Goal: Find specific page/section: Find specific page/section

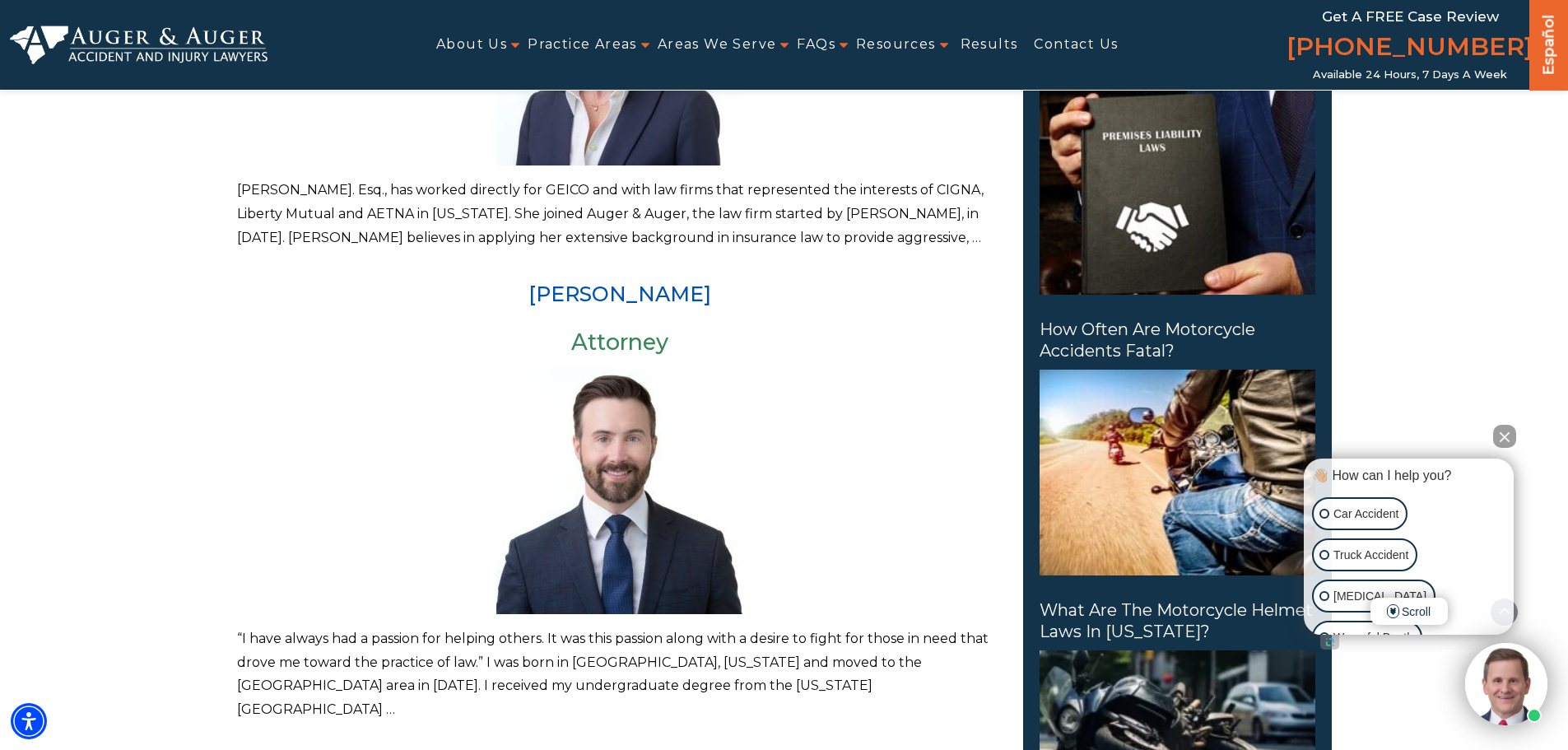
scroll to position [906, 0]
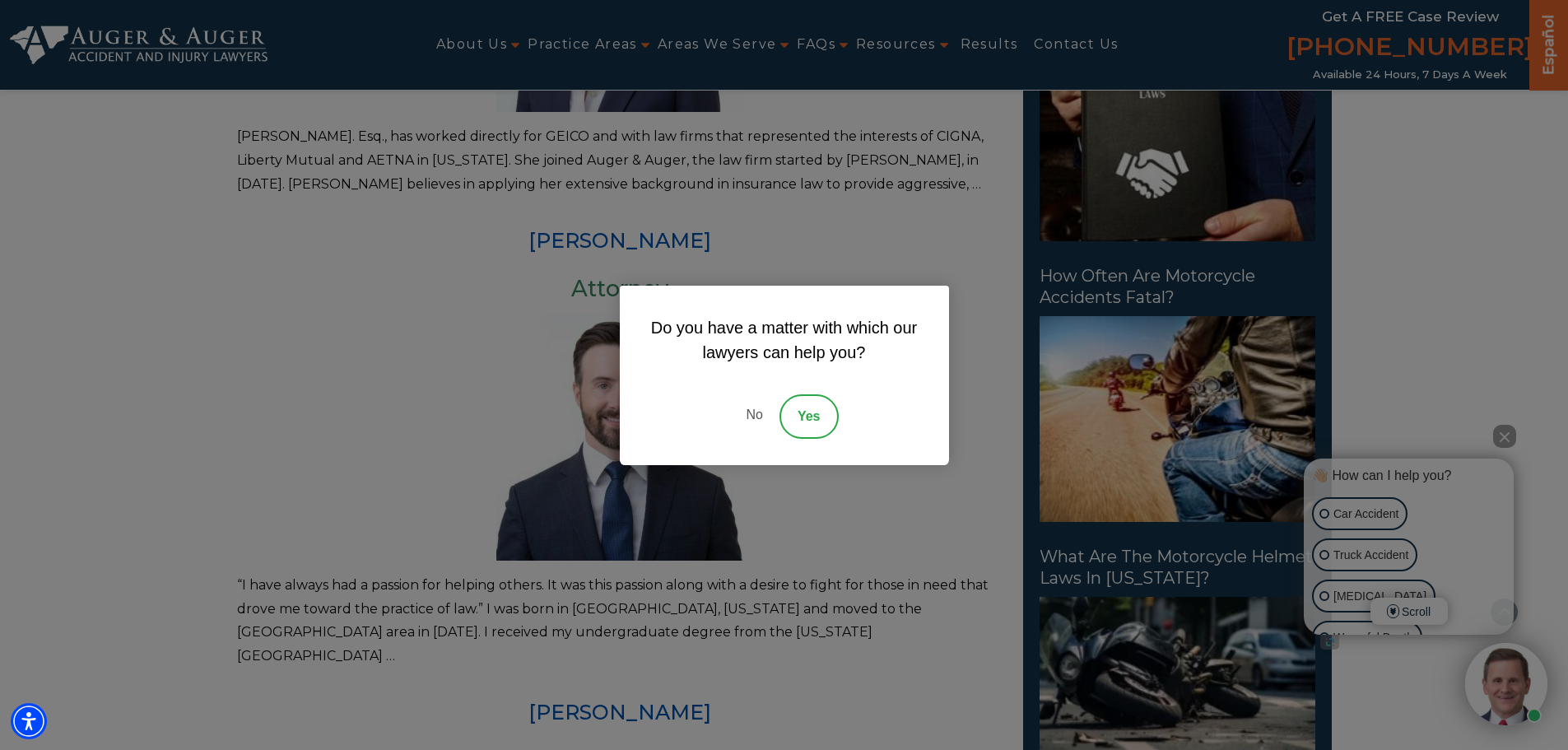
click at [754, 413] on link "No" at bounding box center [754, 417] width 49 height 45
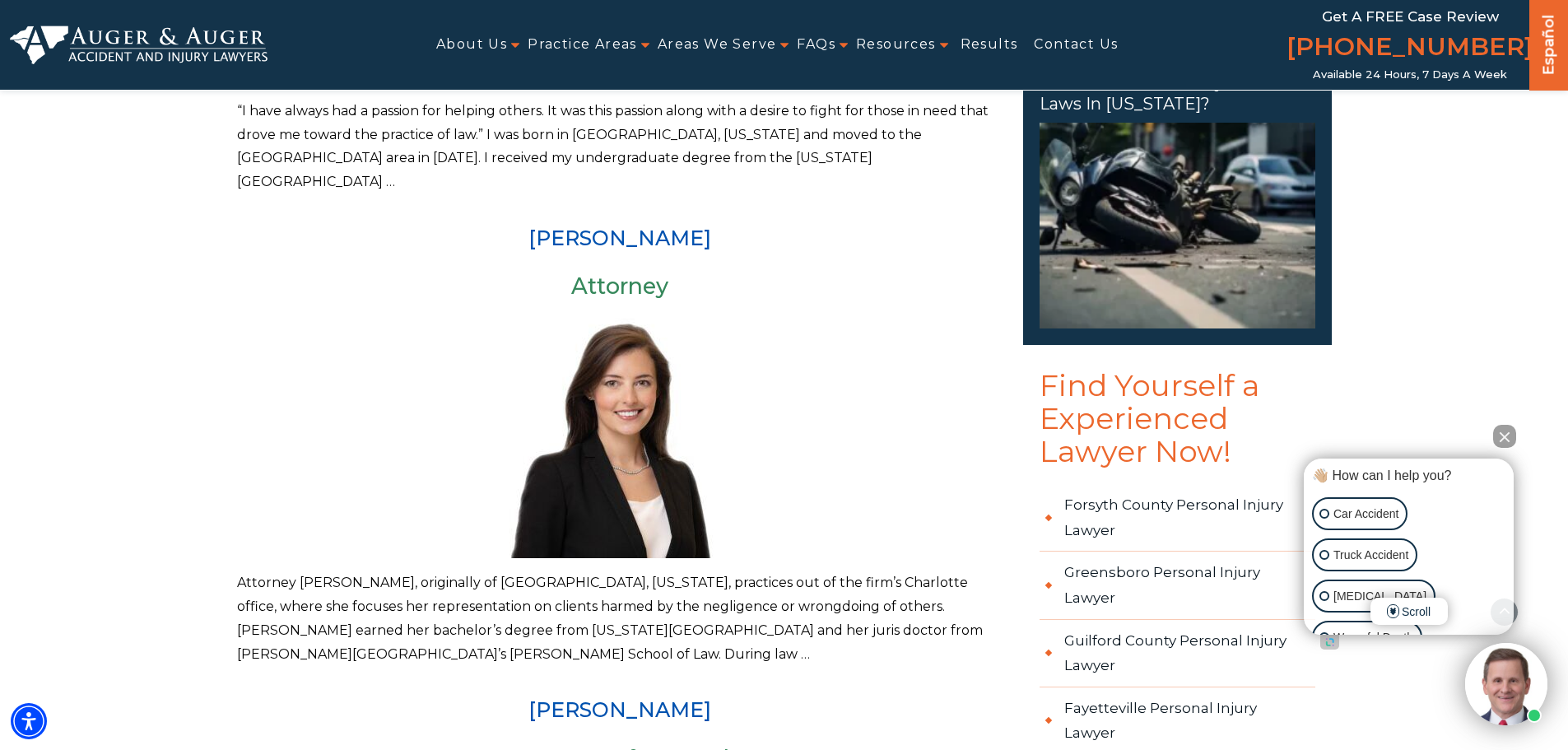
scroll to position [1400, 0]
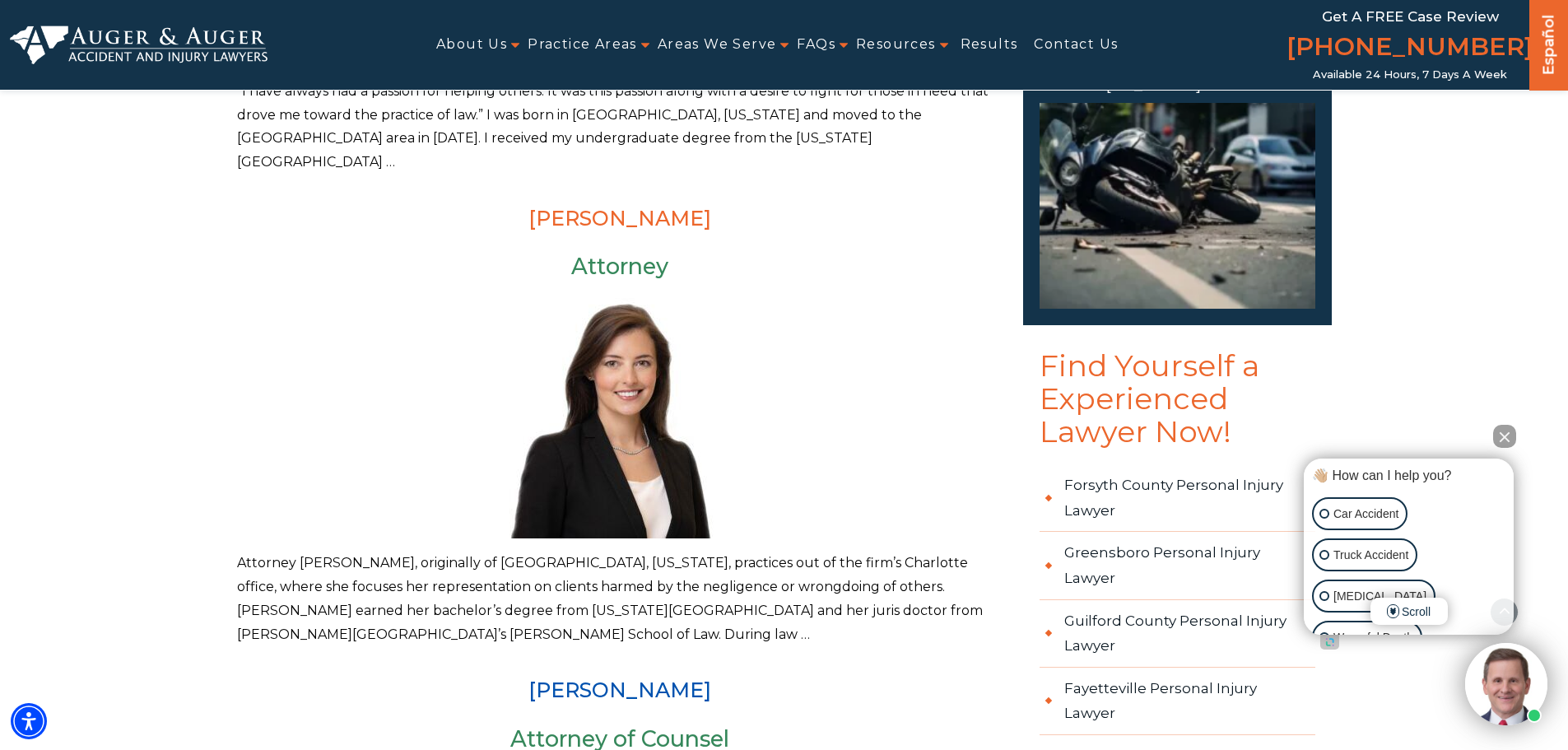
click at [572, 206] on link "[PERSON_NAME]" at bounding box center [620, 218] width 183 height 25
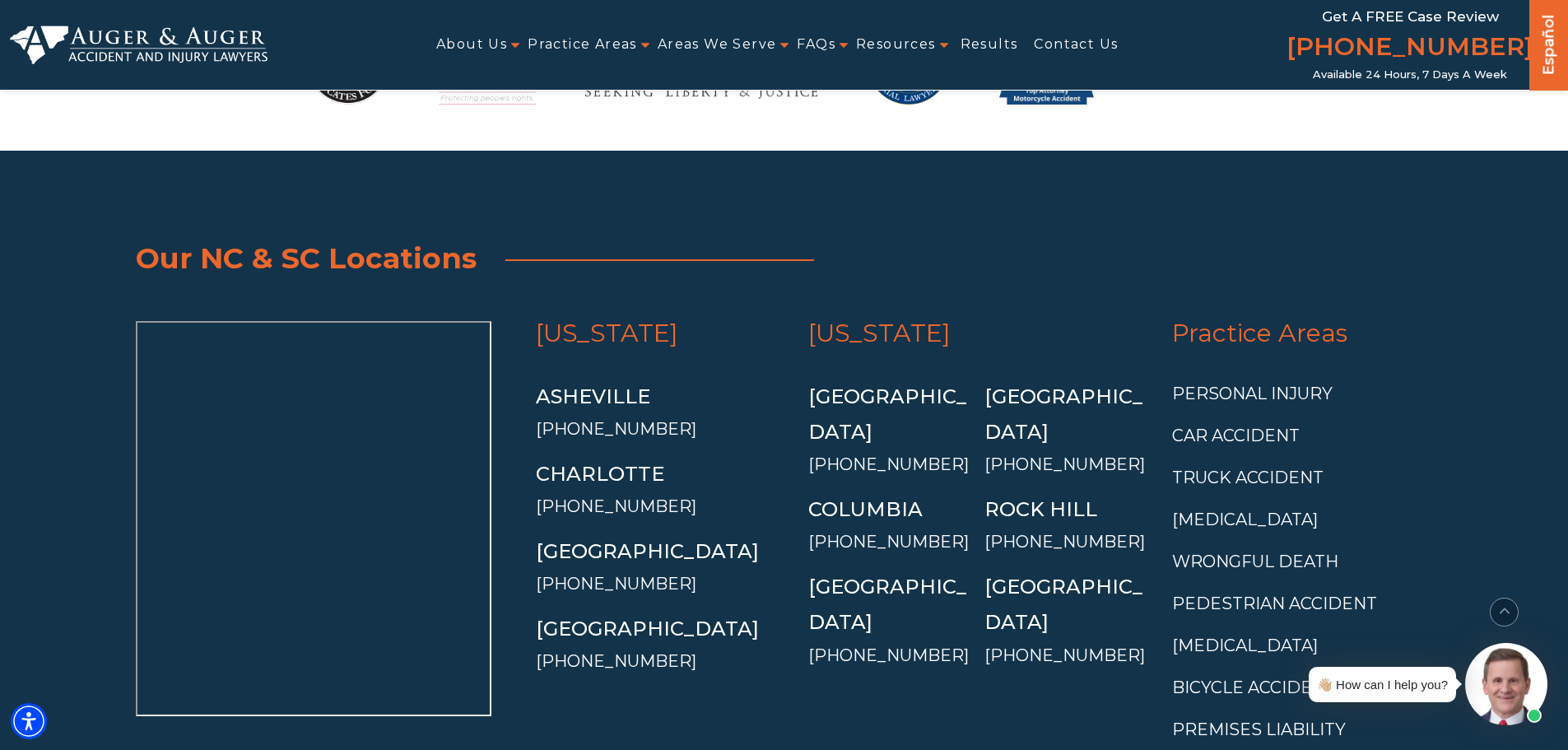
scroll to position [2388, 0]
